Goal: Check status

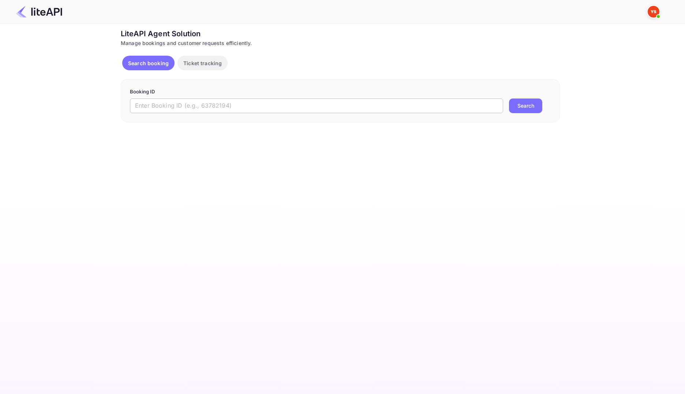
click at [214, 103] on input "text" at bounding box center [316, 105] width 373 height 15
paste input "8751339"
type input "8751339"
click at [513, 98] on button "Search" at bounding box center [525, 105] width 33 height 15
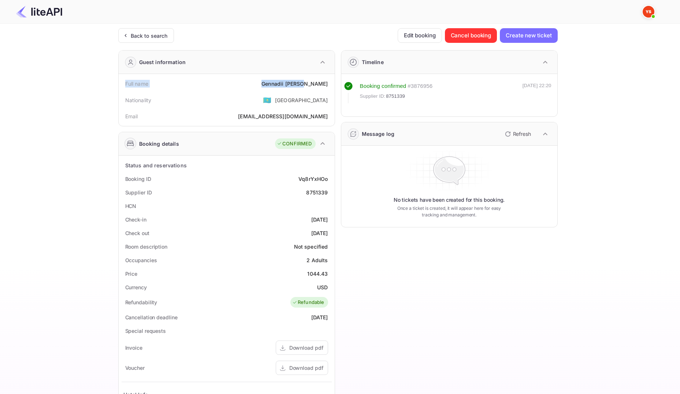
drag, startPoint x: 123, startPoint y: 82, endPoint x: 329, endPoint y: 82, distance: 205.7
click at [329, 82] on div "Full name [PERSON_NAME]" at bounding box center [227, 84] width 210 height 14
copy div "Full name [PERSON_NAME]"
drag, startPoint x: 125, startPoint y: 180, endPoint x: 325, endPoint y: 193, distance: 200.6
click at [329, 194] on div "Status and reservations Booking ID Vq8rYxHOo Supplier ID 8751339 HCN Check-in […" at bounding box center [227, 336] width 210 height 357
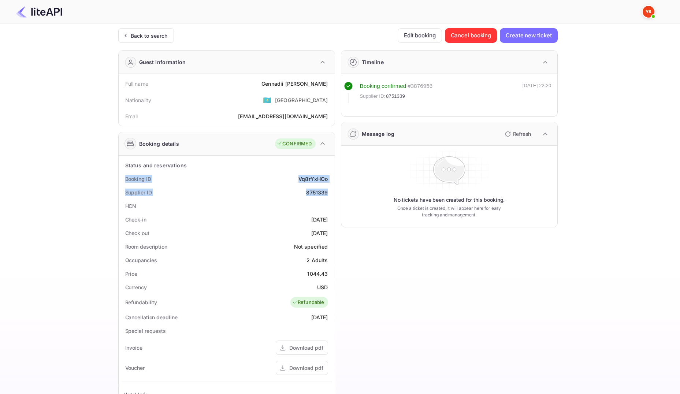
copy div "Booking ID Vq8rYxHOo Supplier ID 8751339"
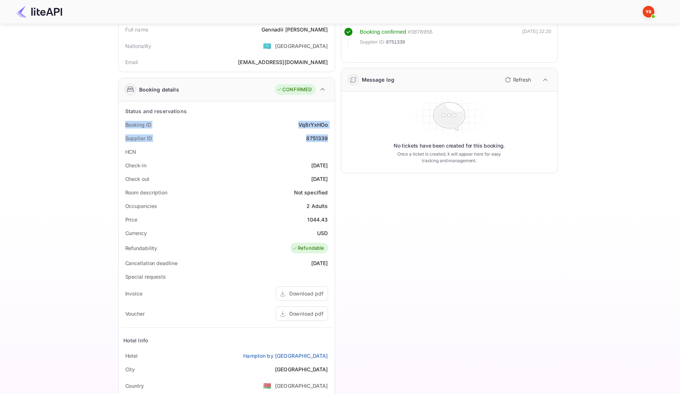
scroll to position [73, 0]
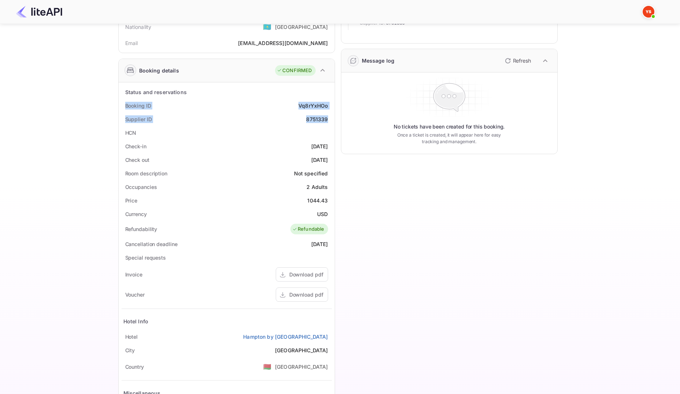
drag, startPoint x: 128, startPoint y: 146, endPoint x: 327, endPoint y: 160, distance: 199.6
click at [327, 160] on div "Status and reservations Booking ID Vq8rYxHOo Supplier ID 8751339 HCN Check-in […" at bounding box center [227, 263] width 210 height 357
copy div "Check-in [DATE] Check out [DATE]"
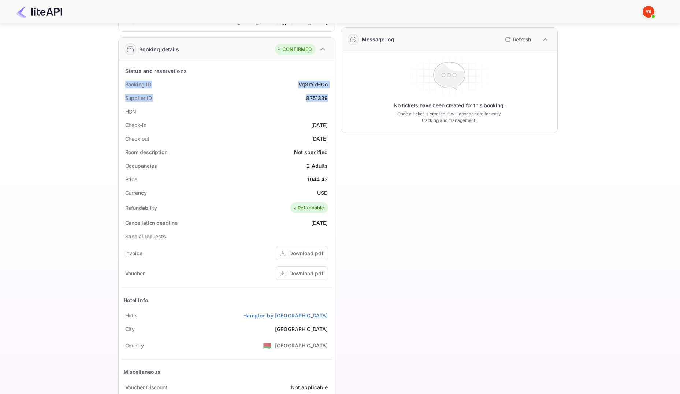
scroll to position [139, 0]
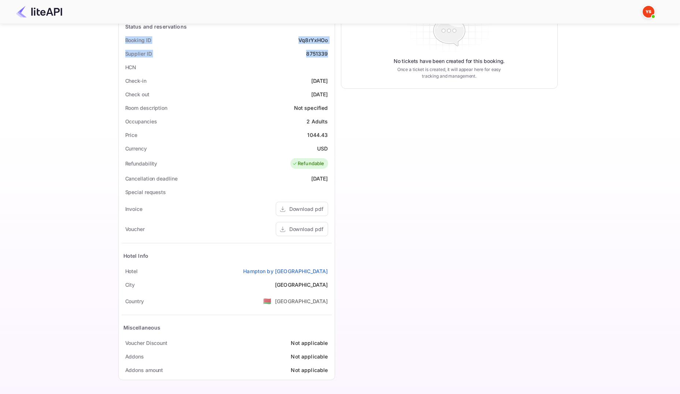
drag, startPoint x: 125, startPoint y: 271, endPoint x: 329, endPoint y: 272, distance: 203.5
click at [329, 272] on div "[GEOGRAPHIC_DATA] by [GEOGRAPHIC_DATA]" at bounding box center [227, 271] width 210 height 14
copy div "[GEOGRAPHIC_DATA] by [GEOGRAPHIC_DATA]"
